Goal: Information Seeking & Learning: Learn about a topic

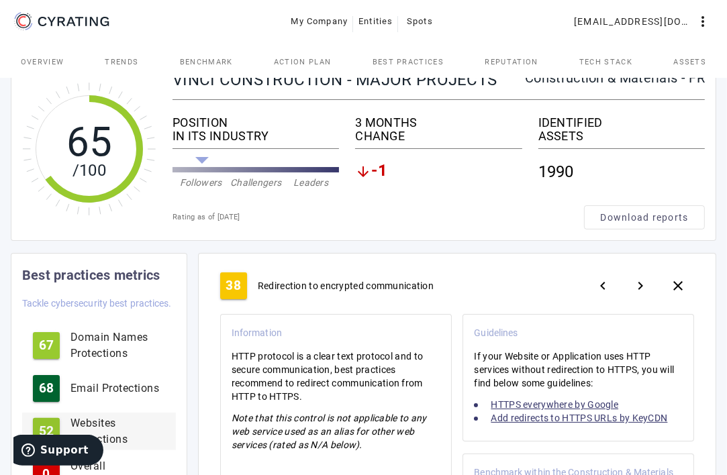
scroll to position [134, 0]
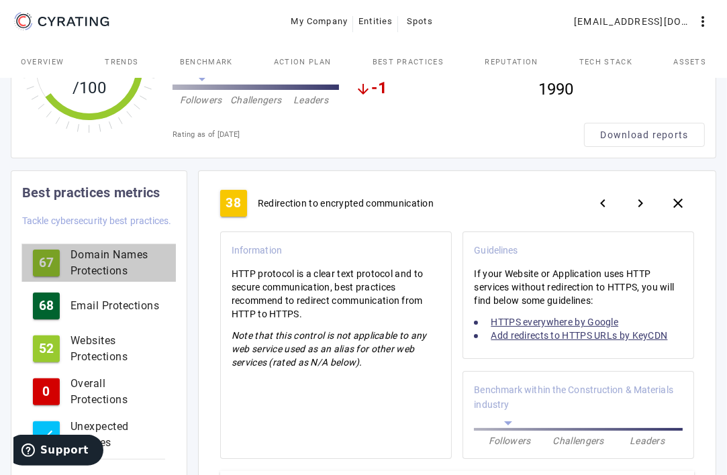
click at [92, 267] on div "Domain Names Protections" at bounding box center [118, 263] width 95 height 32
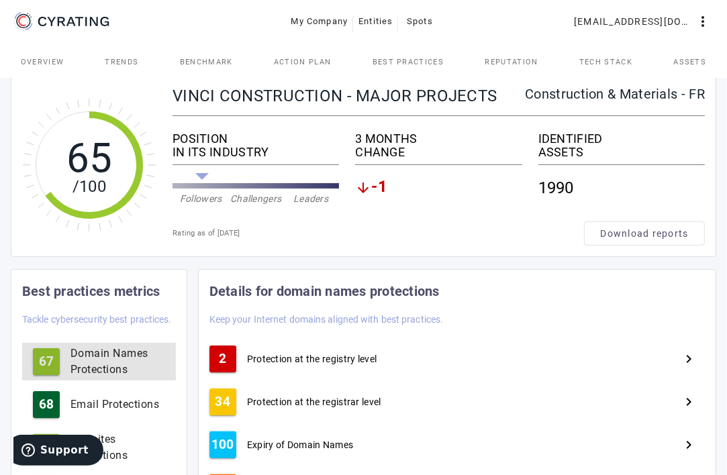
scroll to position [67, 0]
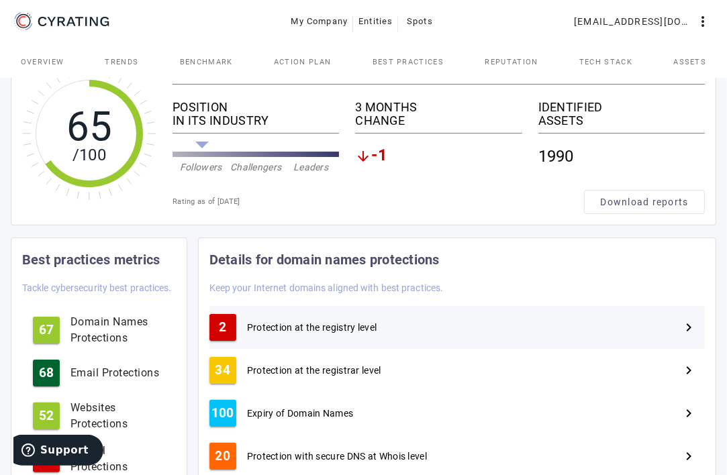
click at [285, 329] on span "Protection at the registry level" at bounding box center [312, 327] width 130 height 13
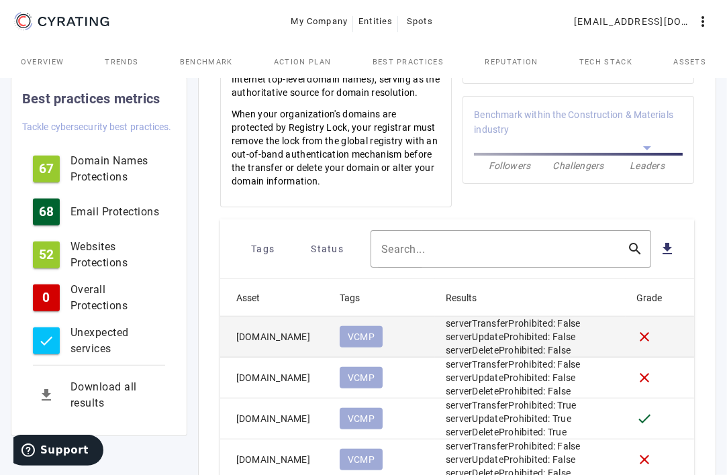
scroll to position [671, 0]
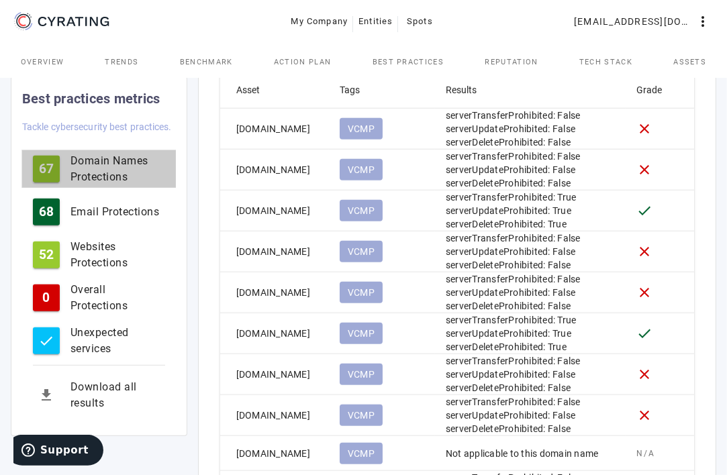
click at [87, 176] on div "Domain Names Protections" at bounding box center [118, 169] width 95 height 32
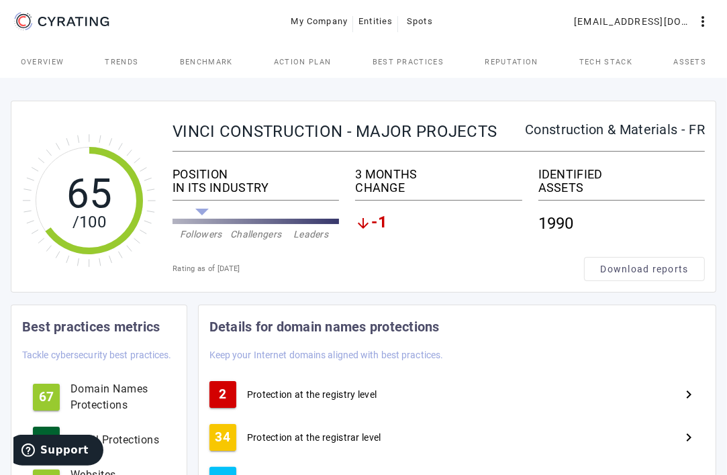
click at [368, 226] on mat-icon "arrow_downward" at bounding box center [363, 224] width 16 height 16
click at [365, 223] on mat-icon "arrow_downward" at bounding box center [363, 224] width 16 height 16
click at [373, 224] on span "-1" at bounding box center [379, 224] width 16 height 16
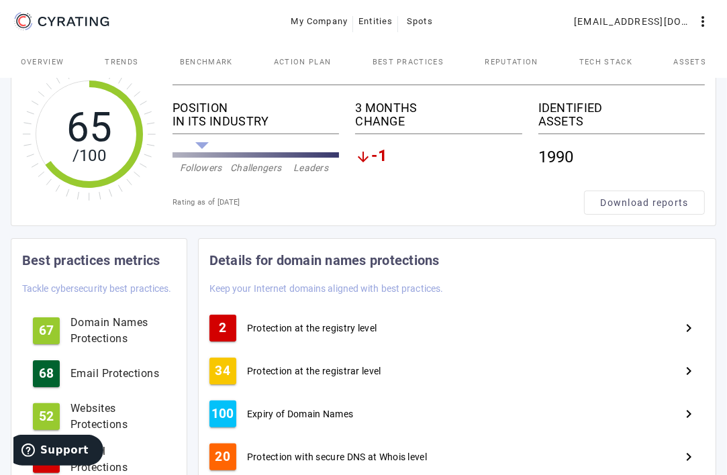
scroll to position [336, 0]
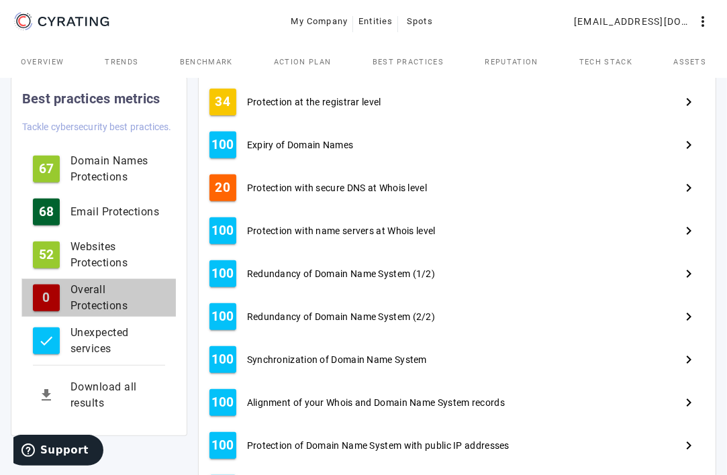
click at [80, 299] on div "Overall Protections" at bounding box center [118, 298] width 95 height 32
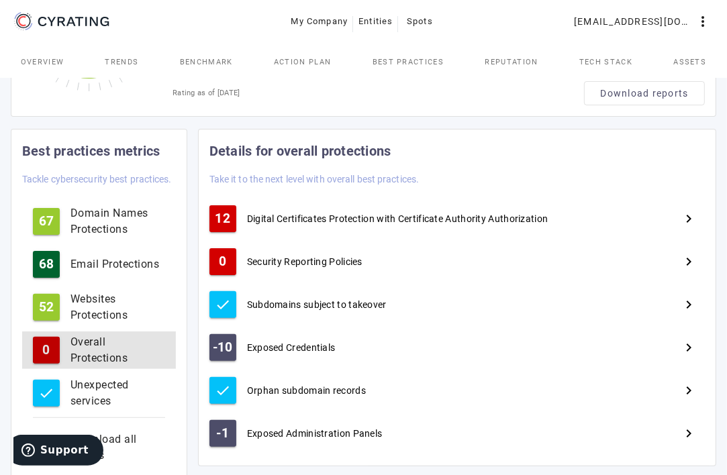
scroll to position [201, 0]
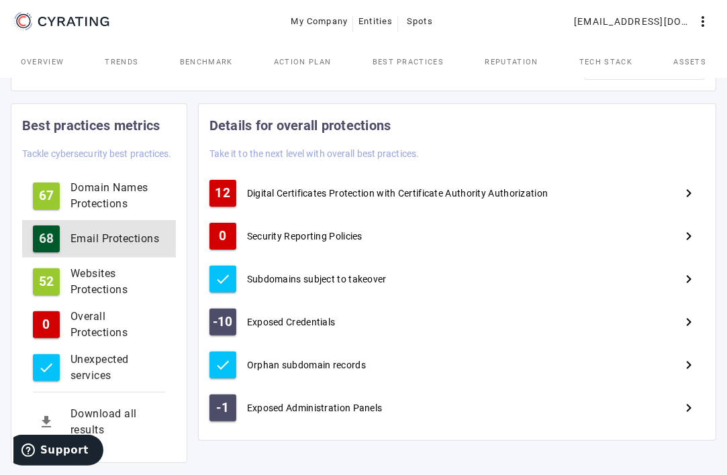
click at [89, 248] on button "68 Email Protections" at bounding box center [99, 239] width 154 height 38
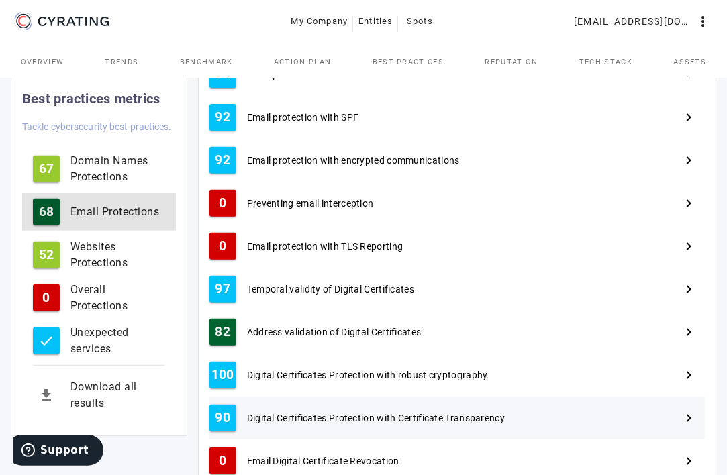
scroll to position [336, 0]
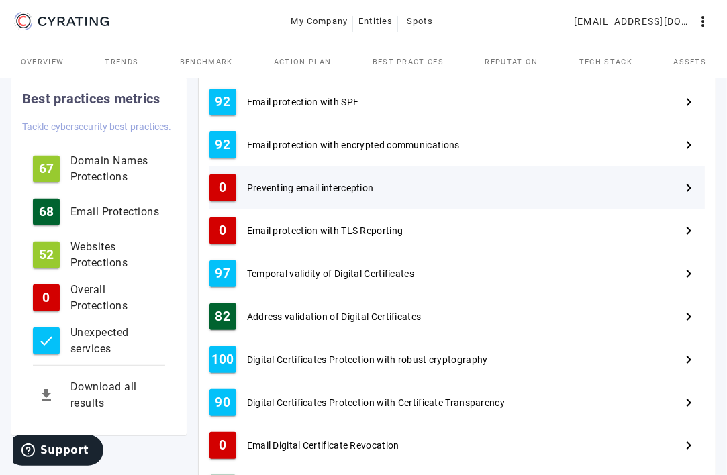
click at [295, 176] on div "0 Preventing email interception navigate_next" at bounding box center [457, 188] width 496 height 43
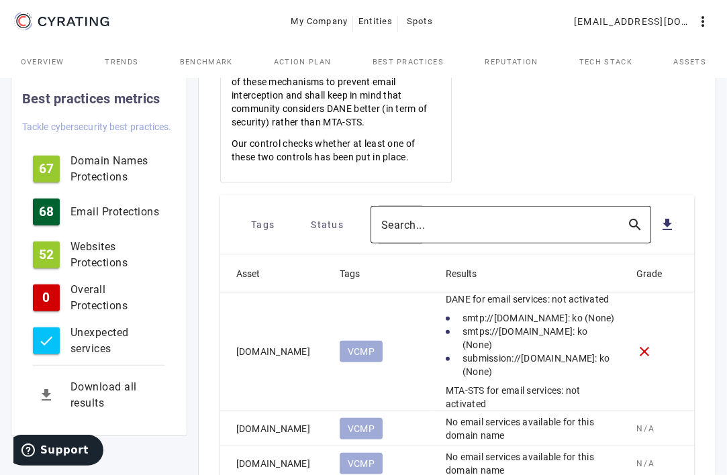
scroll to position [873, 0]
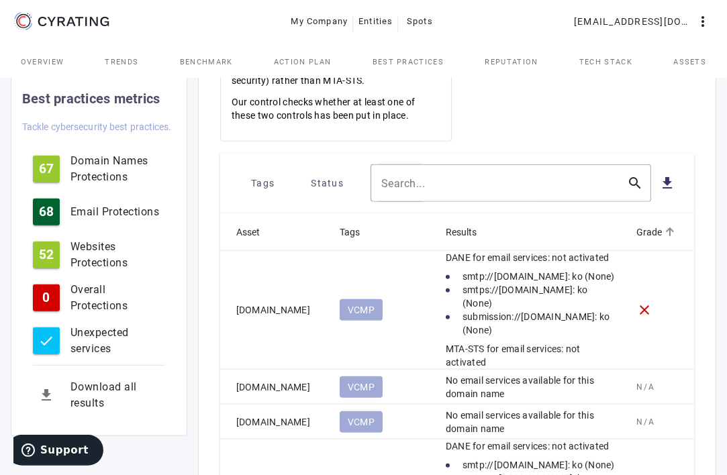
click at [649, 225] on div "Grade" at bounding box center [650, 232] width 26 height 15
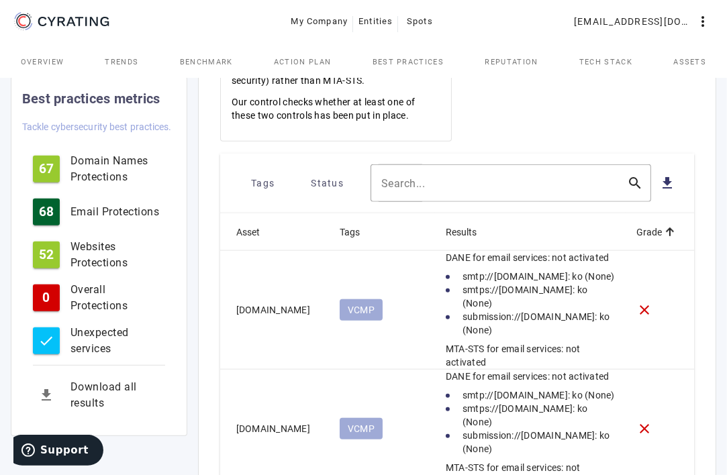
click at [649, 225] on div "Grade" at bounding box center [650, 232] width 26 height 15
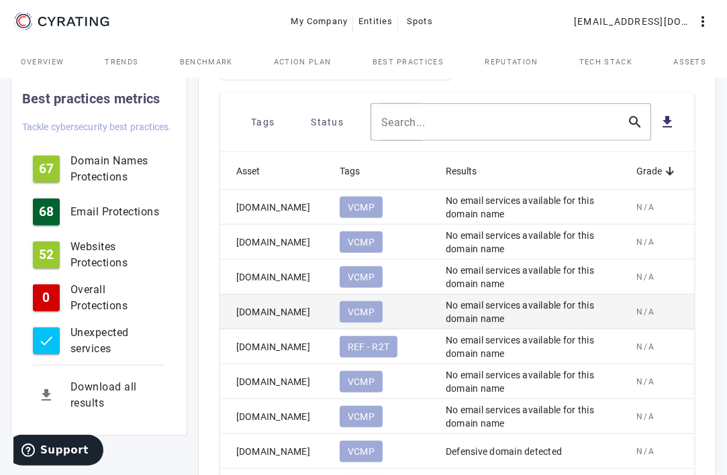
scroll to position [1067, 0]
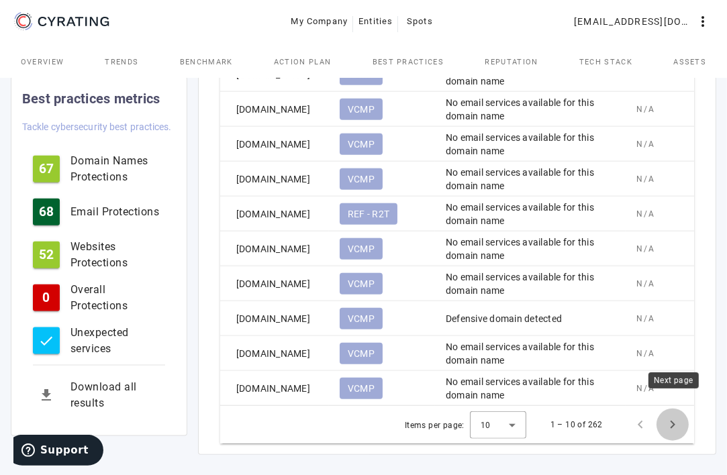
click at [674, 412] on span "Next page" at bounding box center [673, 425] width 32 height 32
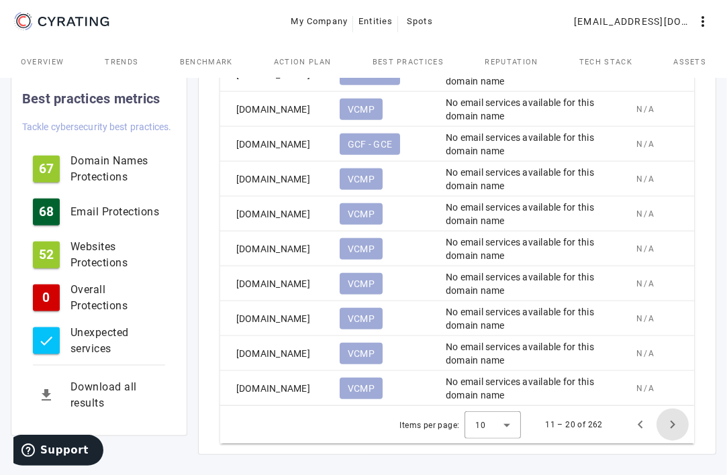
click at [675, 411] on span "Next page" at bounding box center [673, 425] width 32 height 32
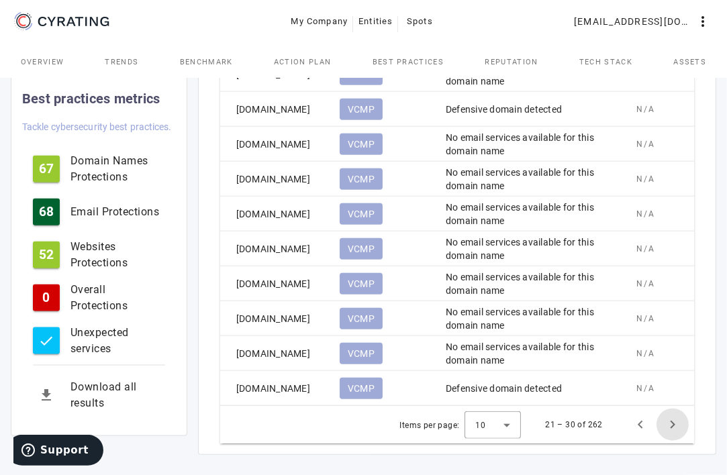
click at [674, 412] on span "Next page" at bounding box center [673, 425] width 32 height 32
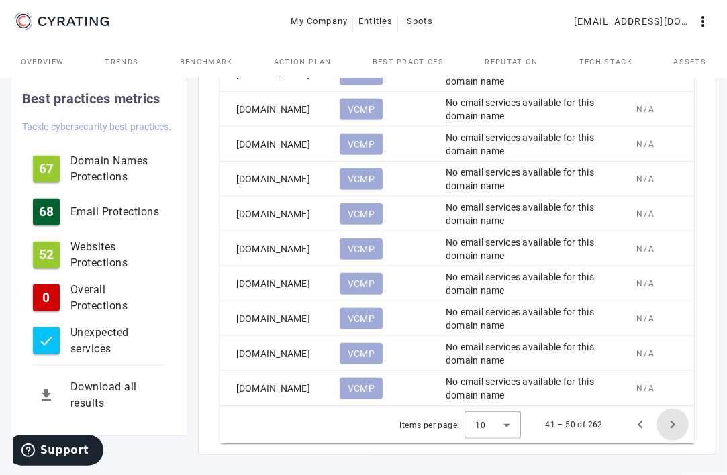
click at [672, 412] on span "Next page" at bounding box center [673, 425] width 32 height 32
click at [671, 412] on span "Next page" at bounding box center [673, 425] width 32 height 32
click at [670, 413] on span "Next page" at bounding box center [673, 425] width 32 height 32
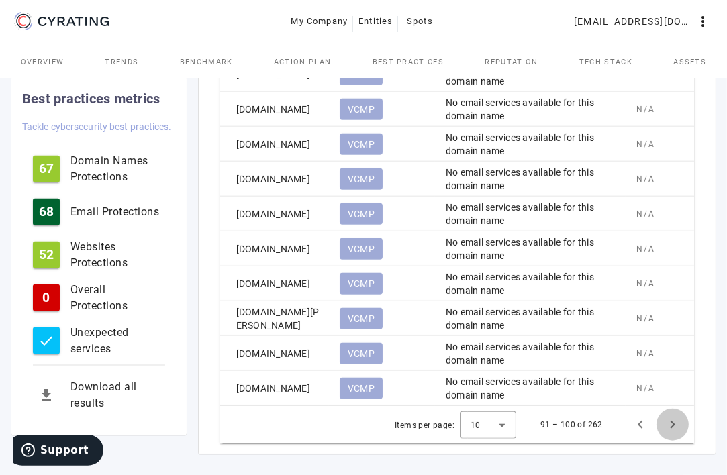
click at [670, 413] on span "Next page" at bounding box center [673, 425] width 32 height 32
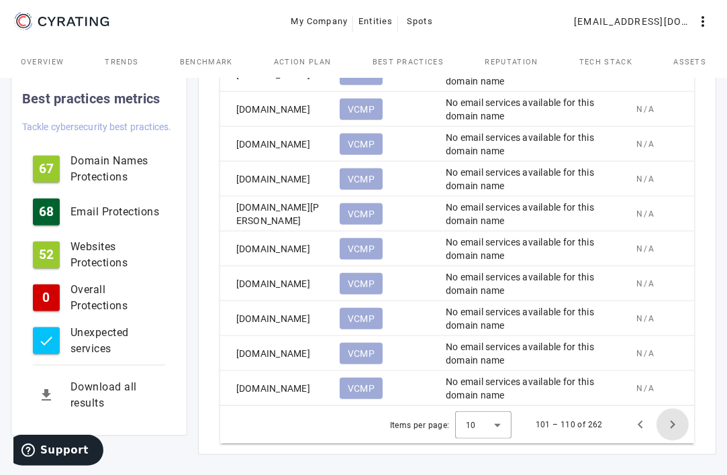
click at [670, 413] on span "Next page" at bounding box center [673, 425] width 32 height 32
click at [672, 441] on span "Next page" at bounding box center [673, 425] width 32 height 32
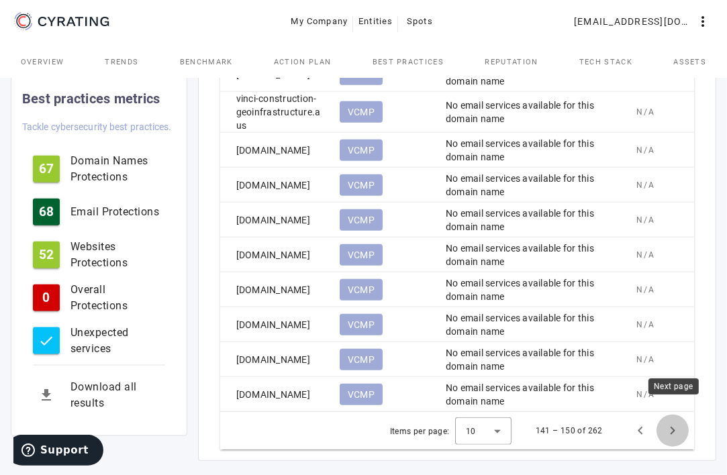
click at [669, 421] on span "Next page" at bounding box center [673, 431] width 32 height 32
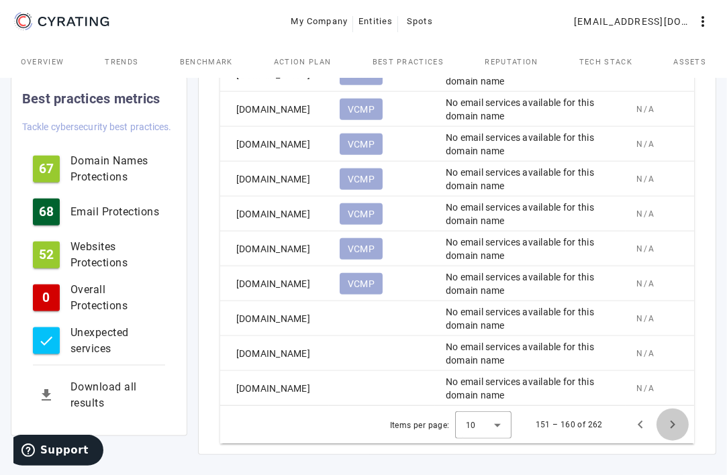
click at [669, 422] on span "Next page" at bounding box center [673, 425] width 32 height 32
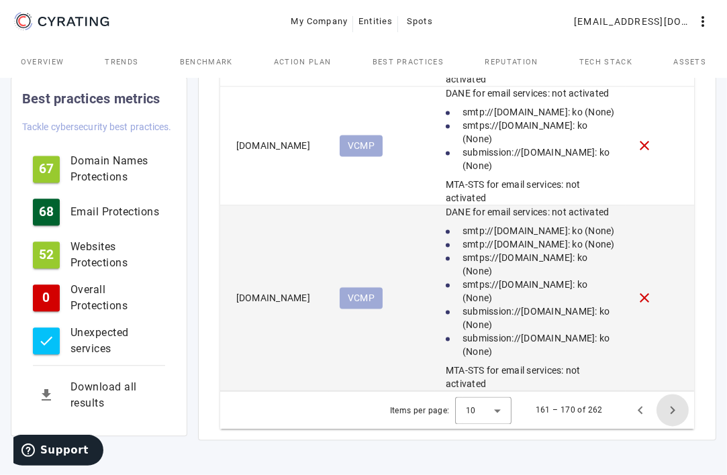
scroll to position [2409, 0]
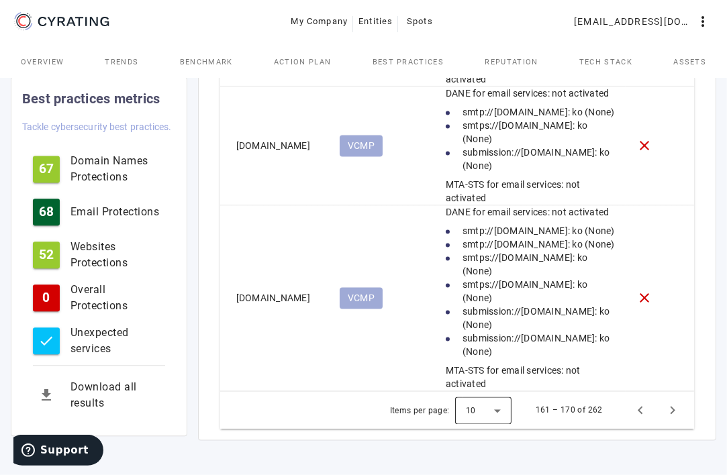
click at [496, 411] on div at bounding box center [483, 410] width 56 height 32
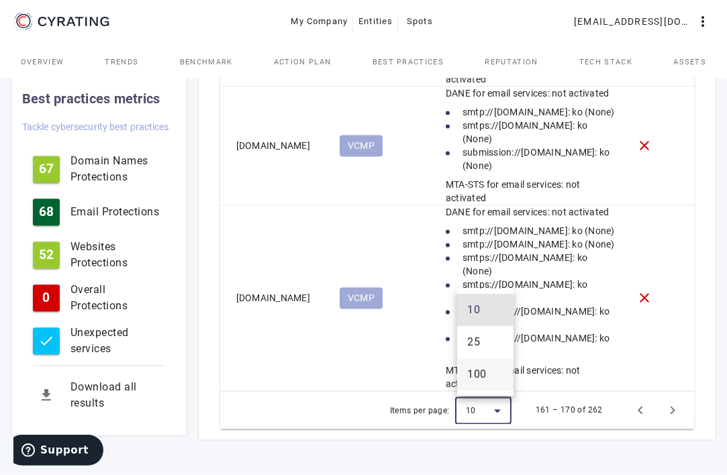
click at [484, 381] on span "100" at bounding box center [477, 375] width 19 height 16
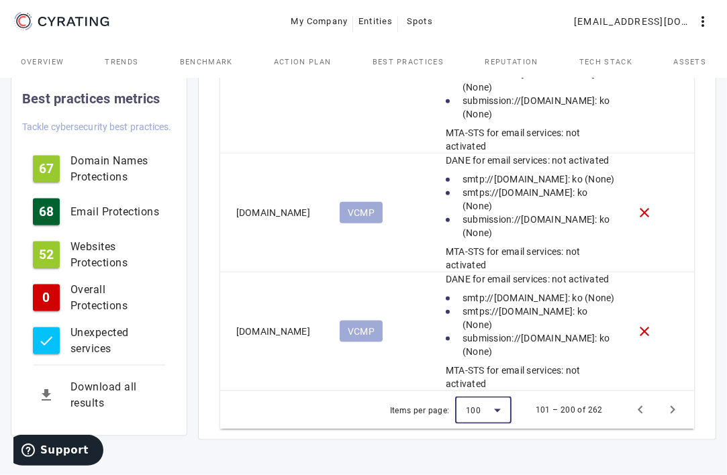
scroll to position [10685, 0]
click at [671, 413] on span "Next page" at bounding box center [673, 410] width 32 height 32
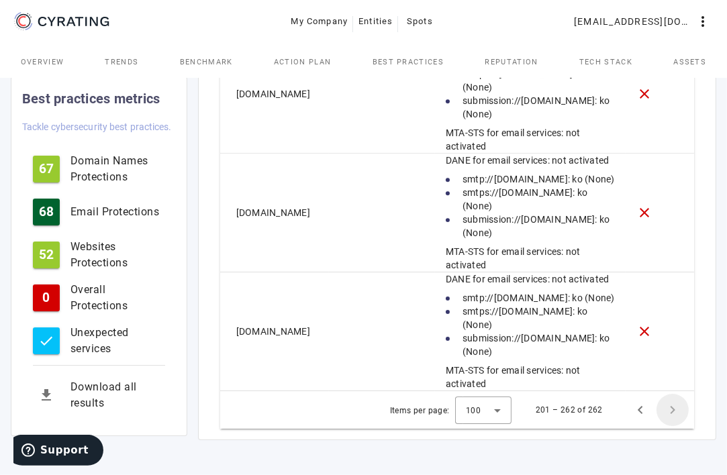
scroll to position [12792, 0]
click at [670, 418] on span "Next page" at bounding box center [673, 410] width 32 height 32
click at [671, 414] on span "Next page" at bounding box center [673, 410] width 32 height 32
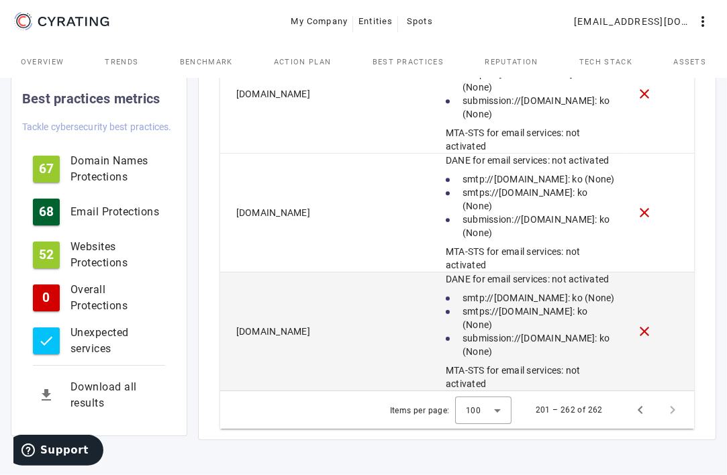
click at [583, 334] on li "submission://[DOMAIN_NAME]: ko (None)" at bounding box center [530, 345] width 169 height 27
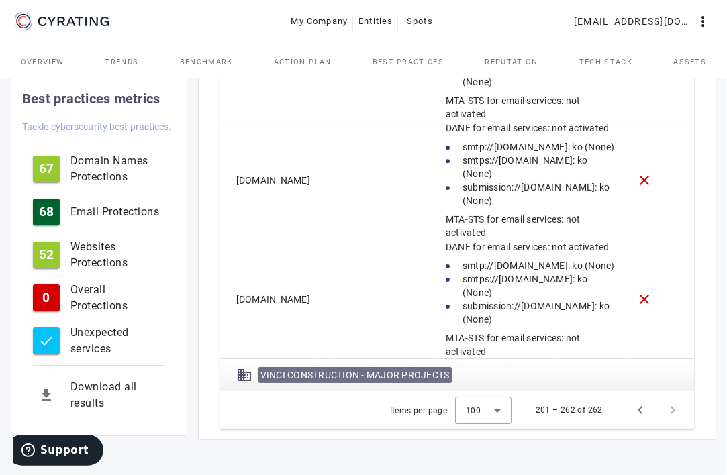
click at [325, 381] on span "VINCI CONSTRUCTION - MAJOR PROJECTS" at bounding box center [355, 375] width 189 height 11
click at [322, 381] on span "VINCI CONSTRUCTION - MAJOR PROJECTS" at bounding box center [355, 375] width 189 height 11
click at [248, 383] on mat-icon "domain" at bounding box center [244, 375] width 16 height 16
click at [282, 381] on span "VINCI CONSTRUCTION - MAJOR PROJECTS" at bounding box center [355, 375] width 189 height 11
drag, startPoint x: 444, startPoint y: 375, endPoint x: 489, endPoint y: 376, distance: 44.3
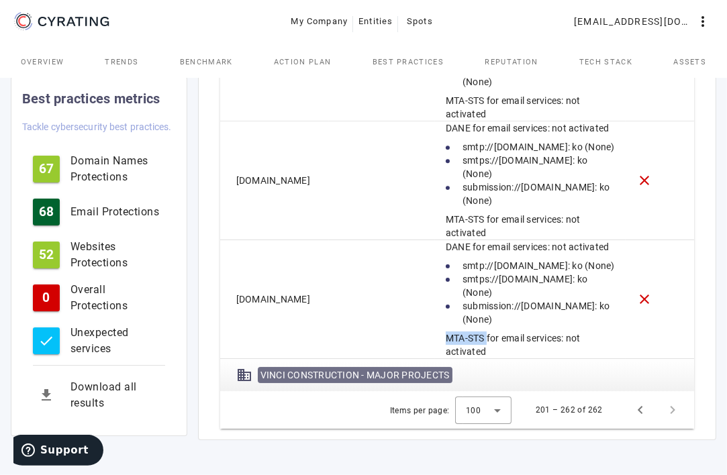
click at [489, 359] on mat-cell "DANE for email services: not activated smtp://[DOMAIN_NAME]: ko (None) smtps://…" at bounding box center [530, 299] width 191 height 119
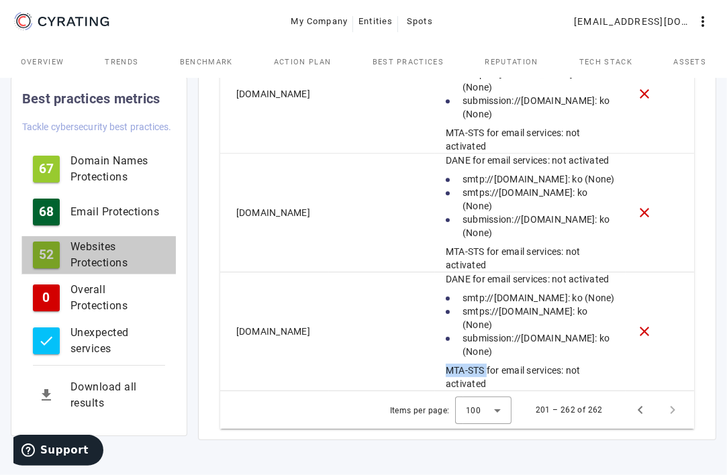
click at [96, 264] on div "Websites Protections" at bounding box center [118, 255] width 95 height 32
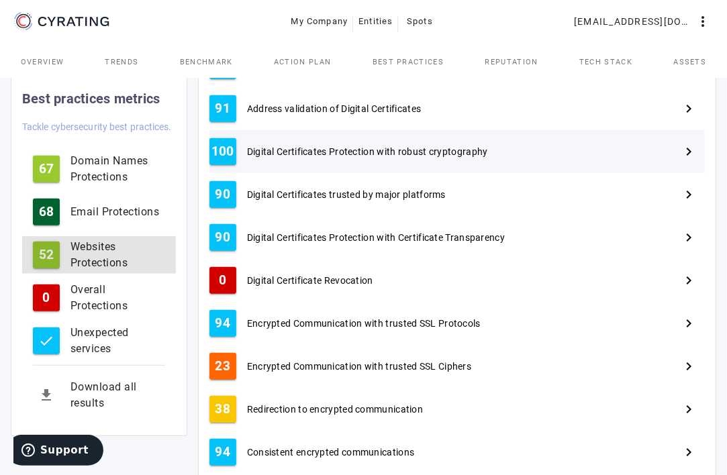
scroll to position [588, 0]
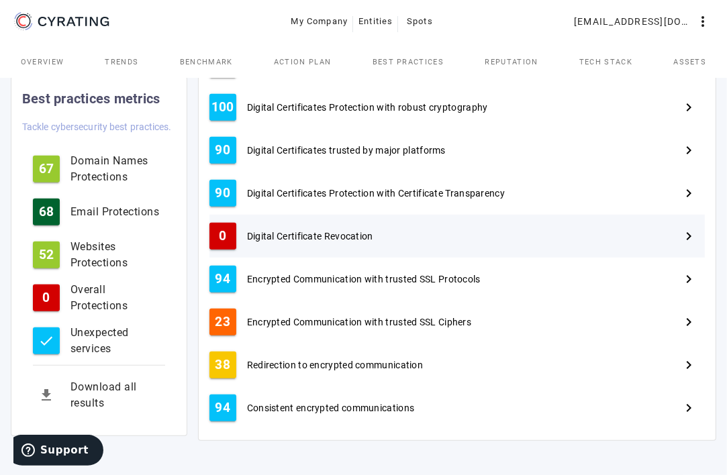
click at [282, 236] on span "Digital Certificate Revocation" at bounding box center [310, 236] width 126 height 13
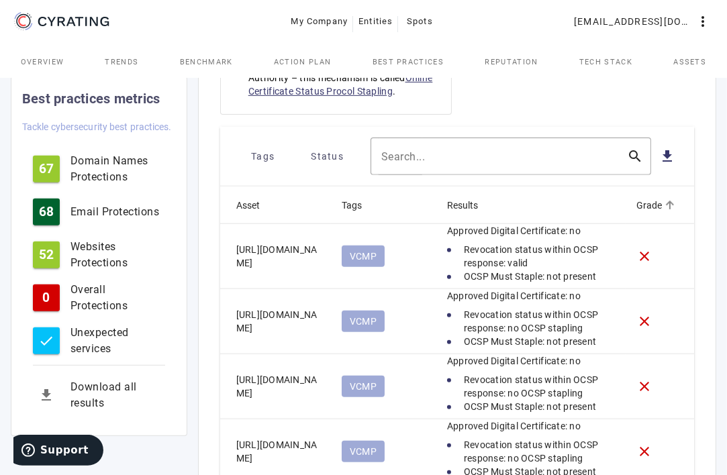
click at [641, 204] on div "Grade" at bounding box center [650, 205] width 26 height 15
click at [650, 204] on div "Grade" at bounding box center [650, 205] width 26 height 15
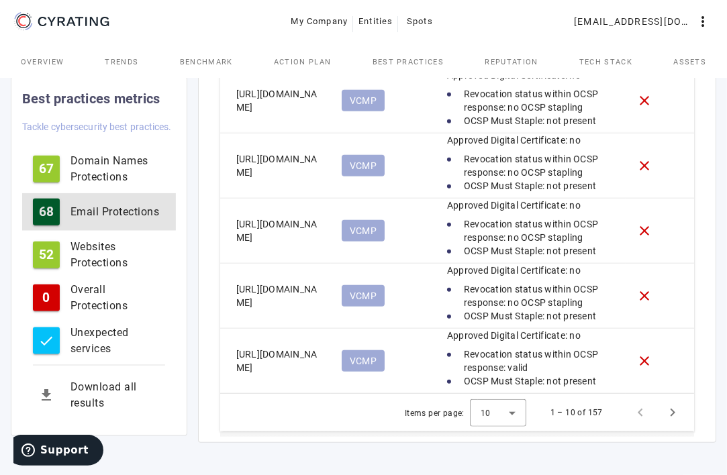
click at [114, 212] on div "Email Protections" at bounding box center [118, 212] width 95 height 16
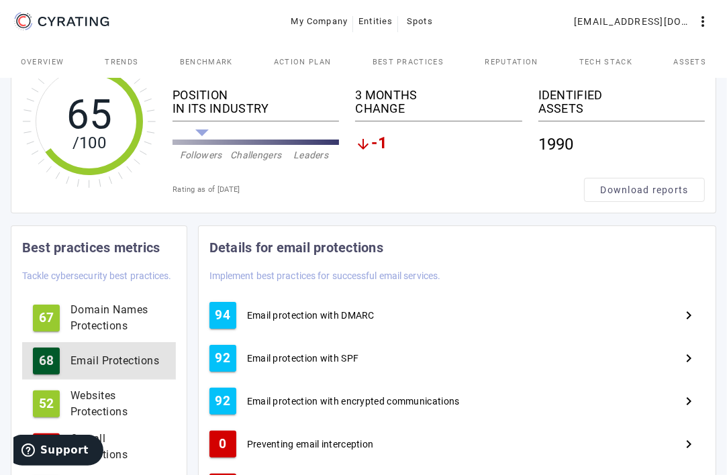
scroll to position [134, 0]
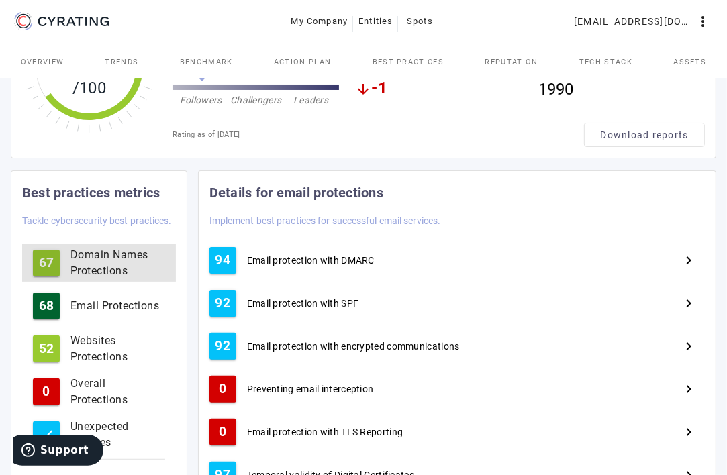
click at [91, 266] on div "Domain Names Protections" at bounding box center [118, 263] width 95 height 32
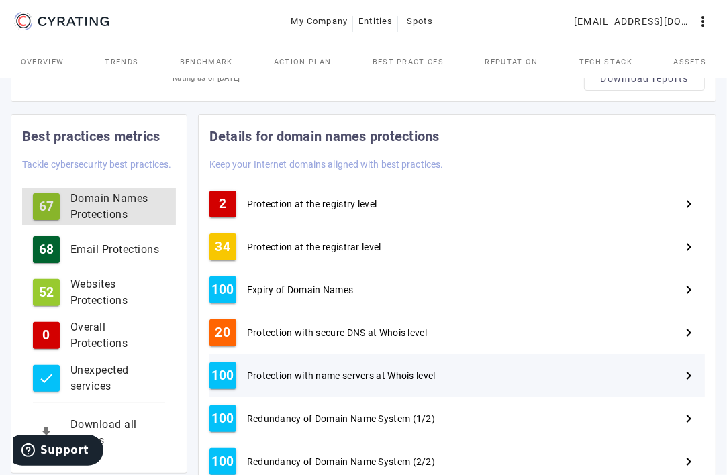
scroll to position [161, 0]
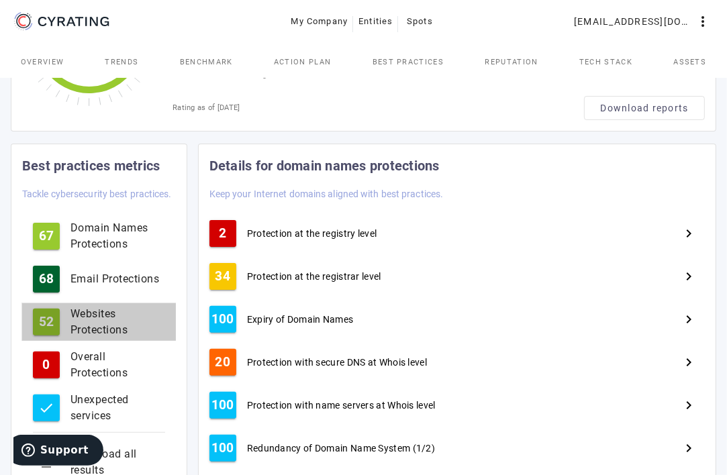
click at [79, 325] on div "Websites Protections" at bounding box center [118, 322] width 95 height 32
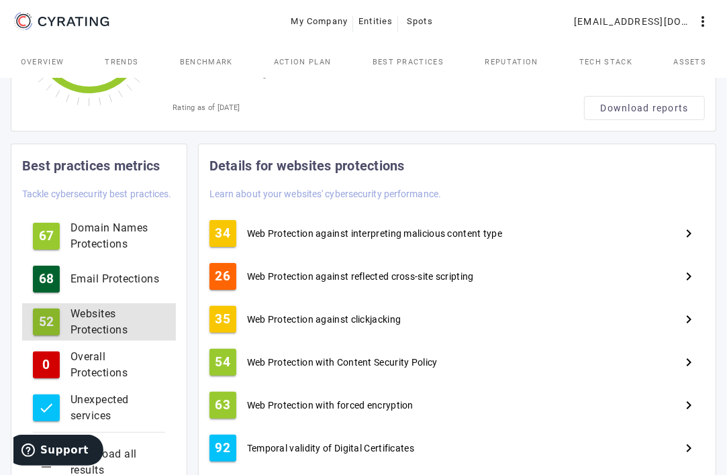
scroll to position [201, 0]
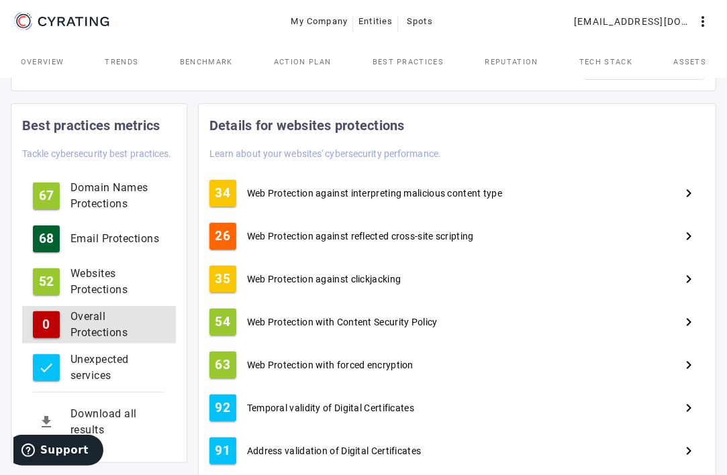
click at [105, 321] on div "Overall Protections" at bounding box center [118, 325] width 95 height 32
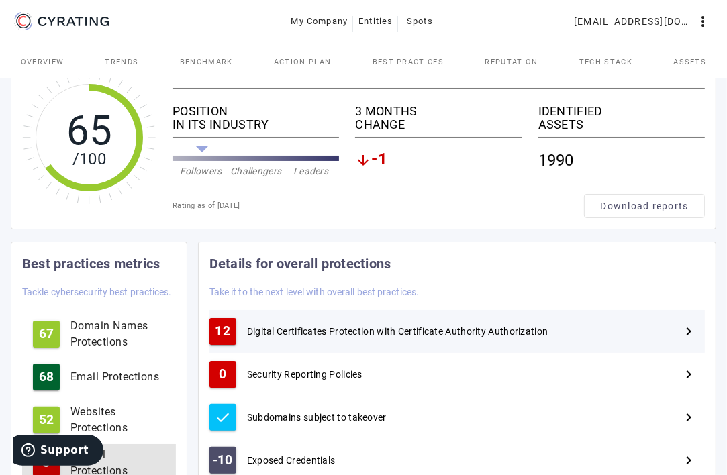
scroll to position [134, 0]
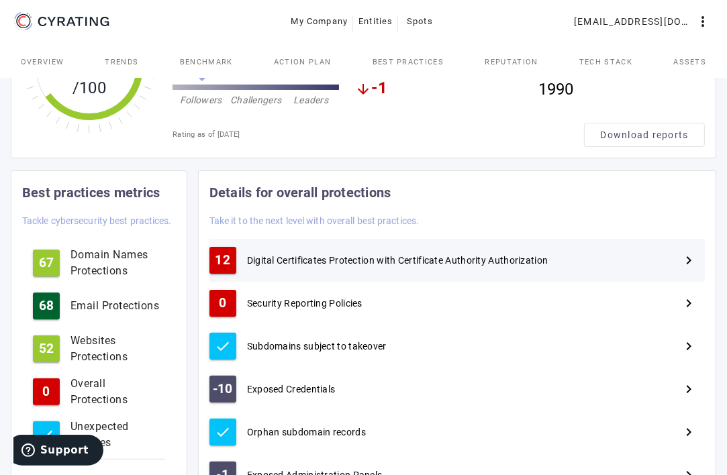
click at [447, 263] on span "Digital Certificates Protection with Certificate Authority Authorization" at bounding box center [397, 260] width 301 height 13
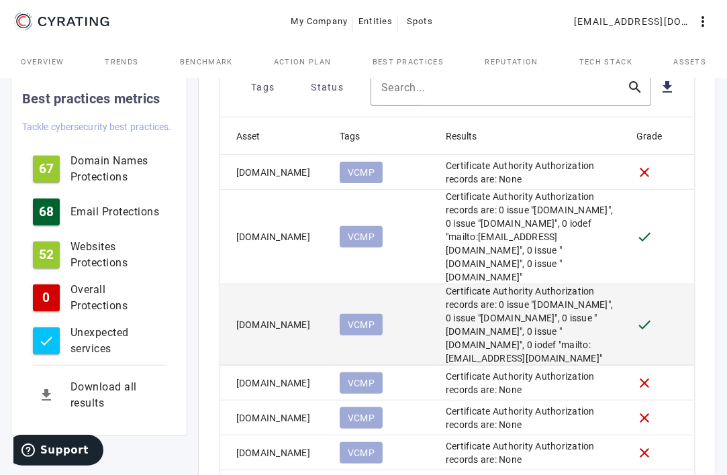
scroll to position [604, 0]
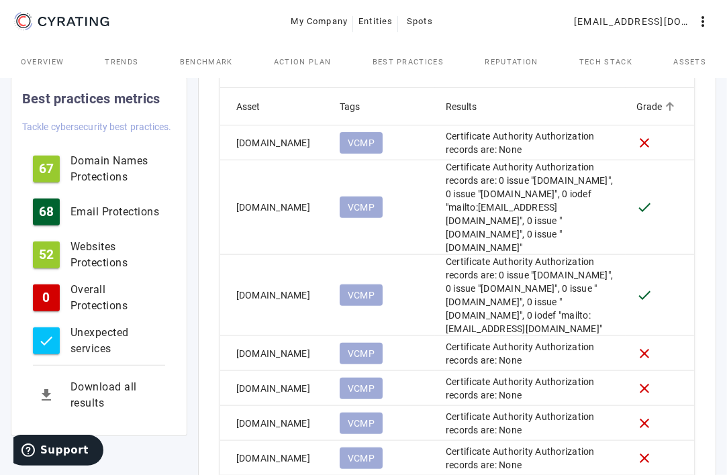
click at [647, 105] on div "Grade" at bounding box center [650, 106] width 26 height 15
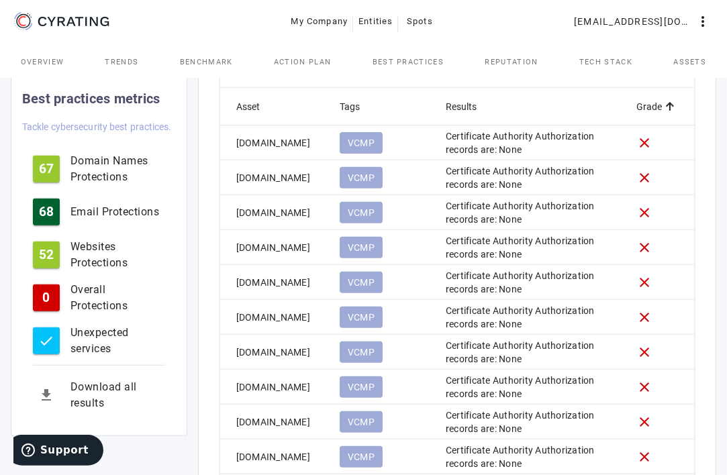
click at [653, 107] on div "Grade" at bounding box center [650, 106] width 26 height 15
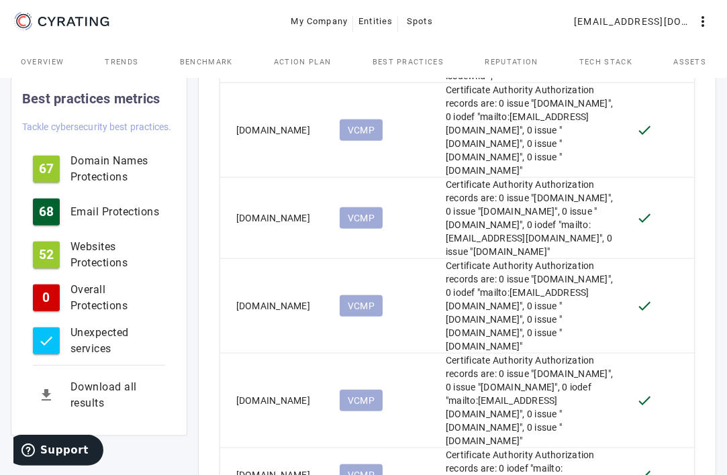
scroll to position [973, 0]
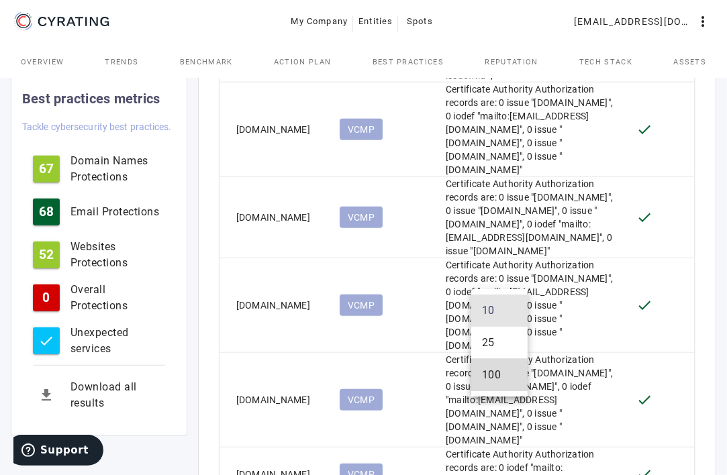
click at [500, 379] on span "100" at bounding box center [491, 375] width 19 height 16
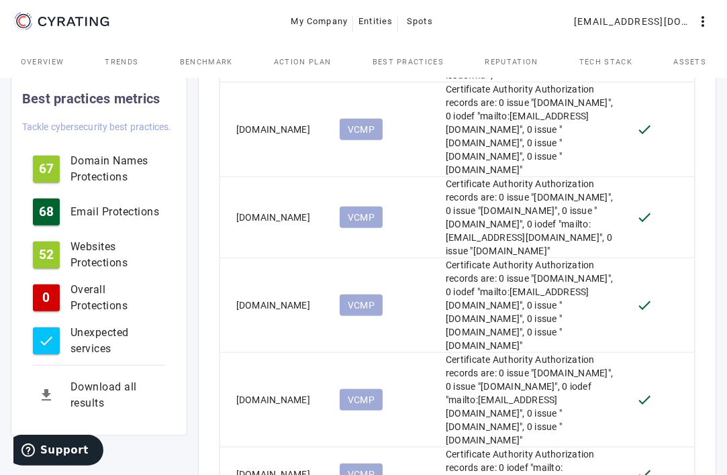
scroll to position [4547, 0]
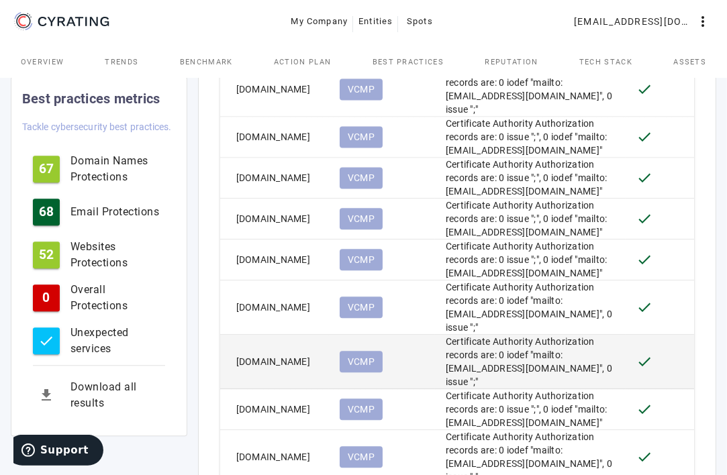
scroll to position [2398, 0]
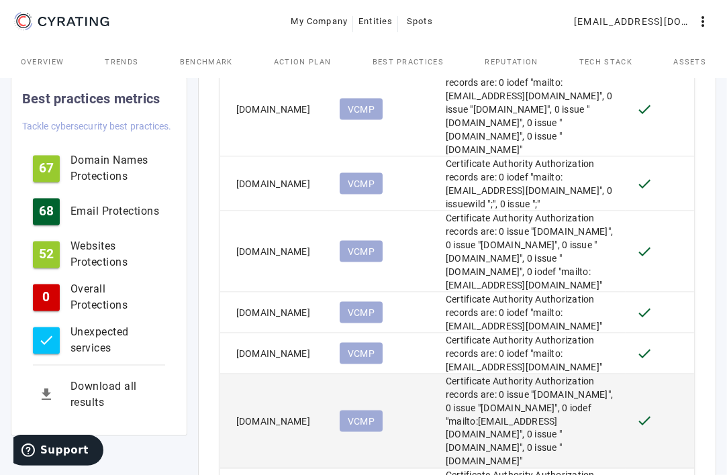
scroll to position [1746, 0]
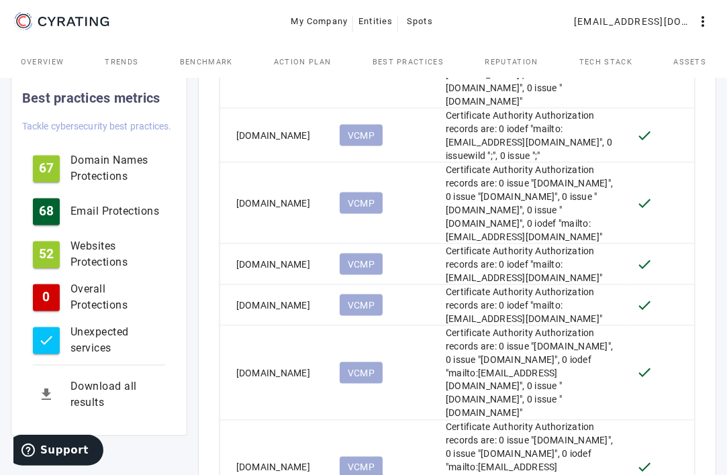
scroll to position [201, 0]
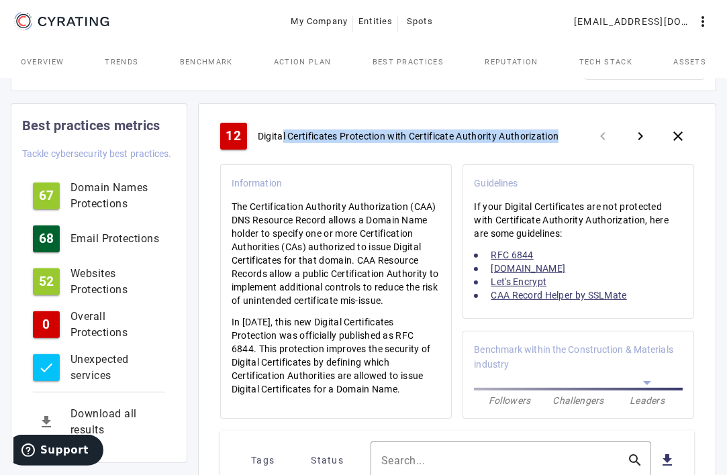
drag, startPoint x: 282, startPoint y: 130, endPoint x: 577, endPoint y: 130, distance: 295.4
click at [577, 130] on div "Digital Certificates Protection with Certificate Authority Authorization" at bounding box center [416, 136] width 329 height 13
drag, startPoint x: 577, startPoint y: 130, endPoint x: 542, endPoint y: 133, distance: 35.7
click at [542, 133] on span "Digital Certificates Protection with Certificate Authority Authorization" at bounding box center [408, 136] width 301 height 13
click at [639, 140] on mat-icon "navigate_next" at bounding box center [641, 136] width 16 height 16
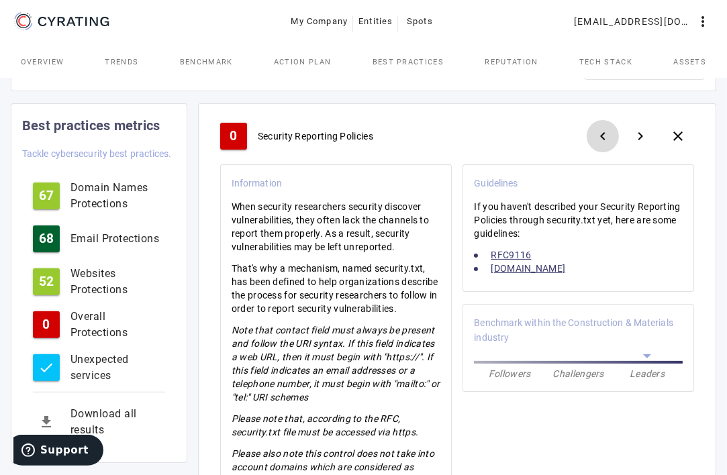
click at [606, 136] on mat-icon "navigate_before" at bounding box center [603, 136] width 16 height 16
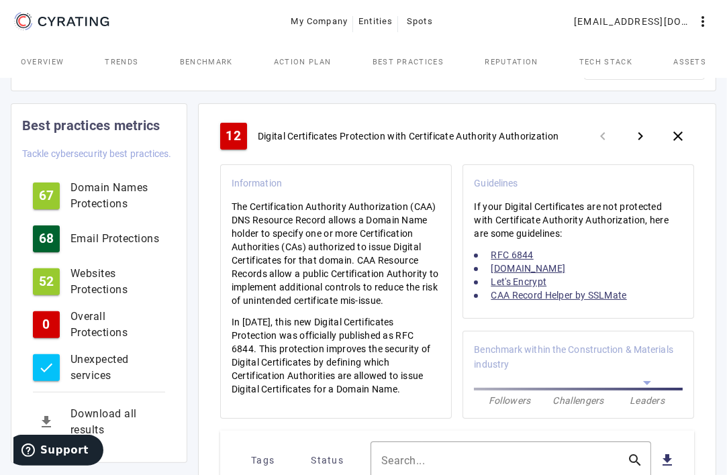
click at [368, 138] on span "Digital Certificates Protection with Certificate Authority Authorization" at bounding box center [408, 136] width 301 height 13
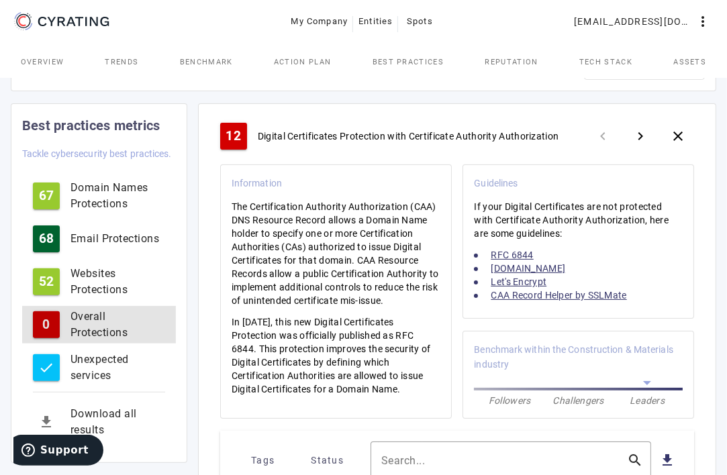
click at [78, 325] on div "Overall Protections" at bounding box center [118, 325] width 95 height 32
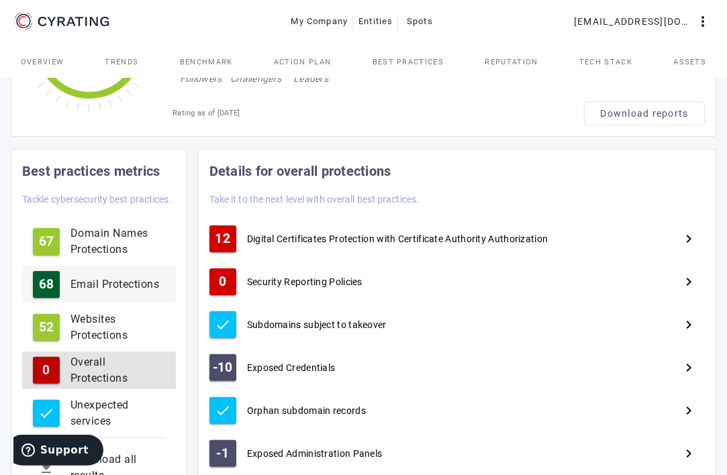
scroll to position [223, 0]
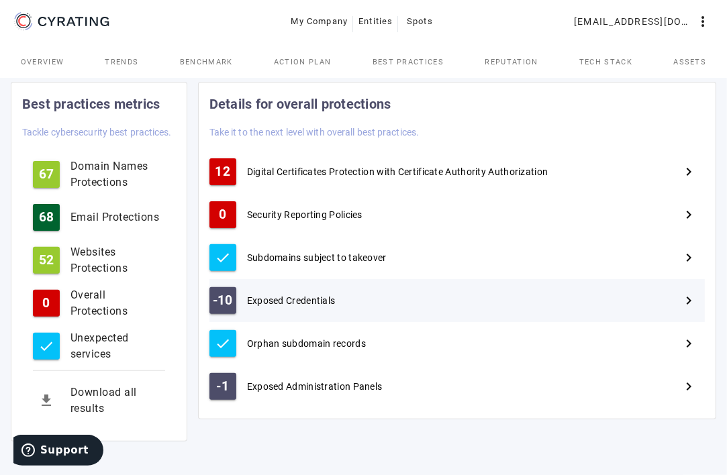
click at [272, 298] on span "Exposed Credentials" at bounding box center [291, 300] width 89 height 13
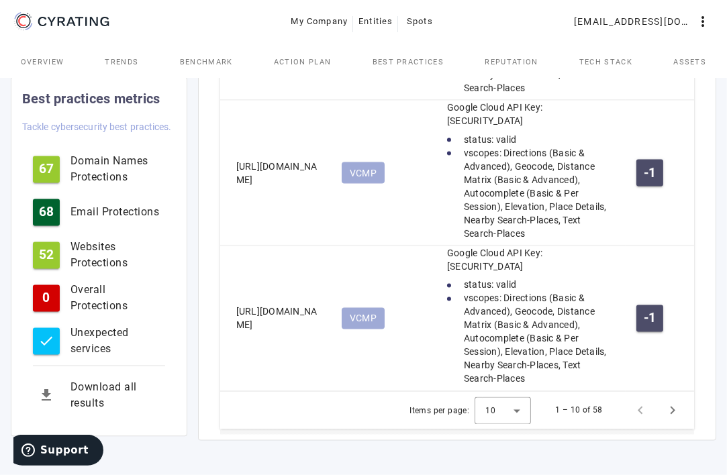
scroll to position [1953, 0]
click at [508, 410] on div at bounding box center [503, 410] width 56 height 32
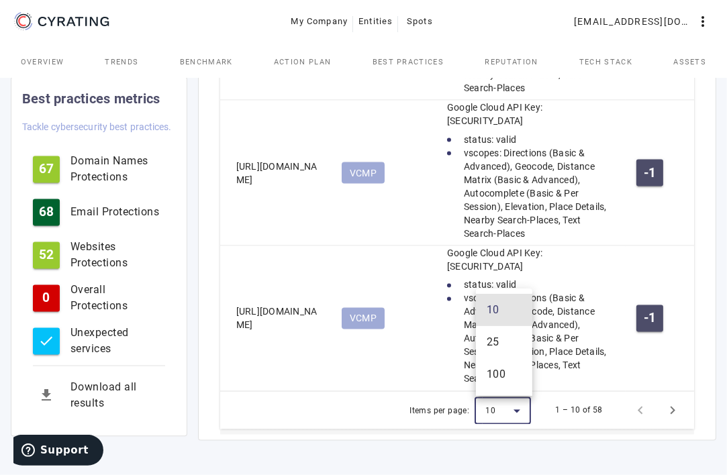
click at [497, 383] on mat-option "100" at bounding box center [504, 375] width 56 height 32
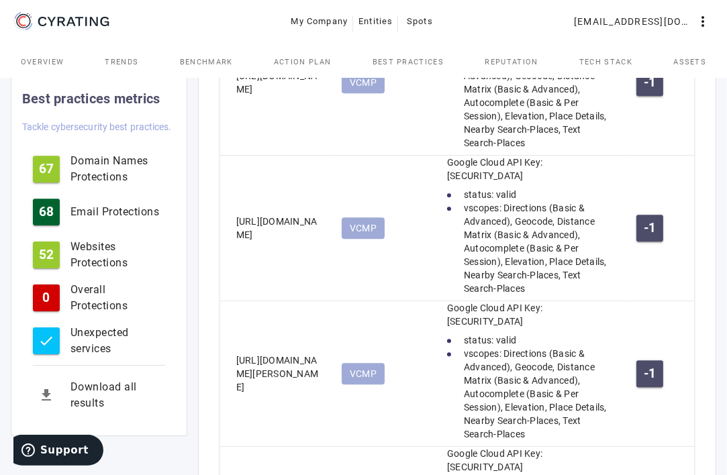
scroll to position [6430, 0]
